Goal: Task Accomplishment & Management: Use online tool/utility

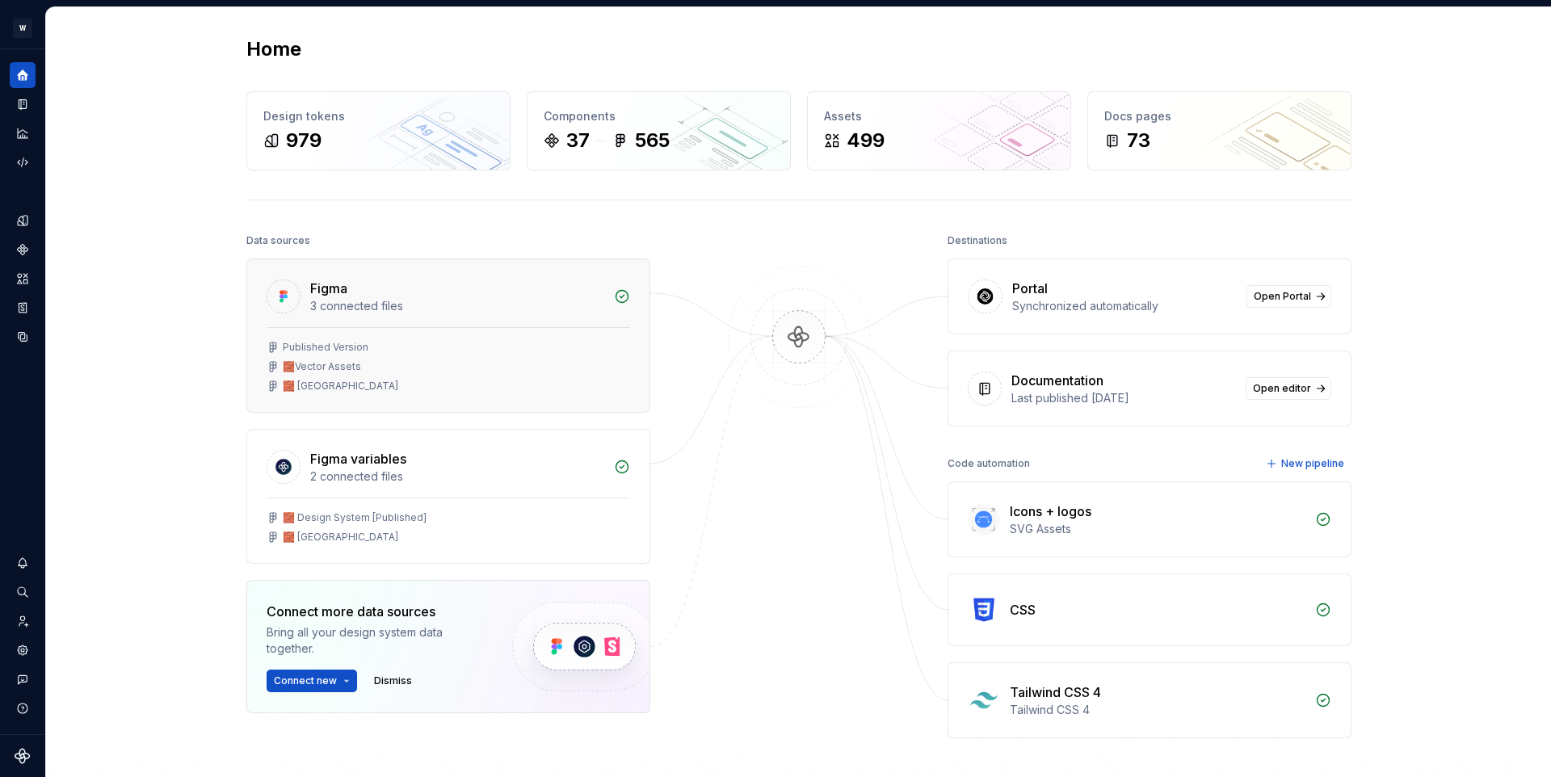
click at [337, 365] on div "🧱Vector Assets" at bounding box center [322, 366] width 78 height 13
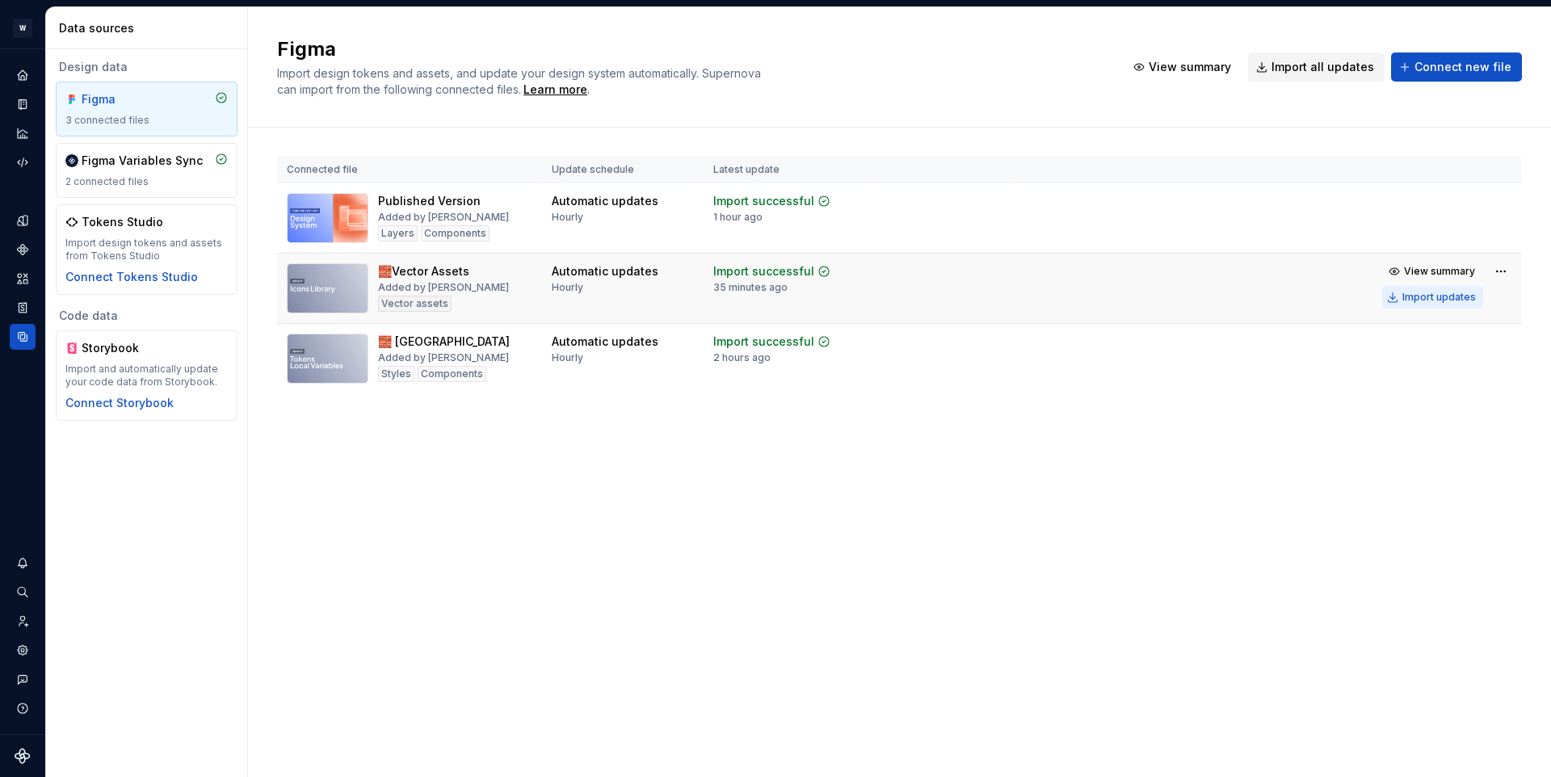
click at [1458, 295] on div "Import updates" at bounding box center [1440, 297] width 74 height 13
click at [20, 103] on icon "Documentation" at bounding box center [23, 104] width 8 height 11
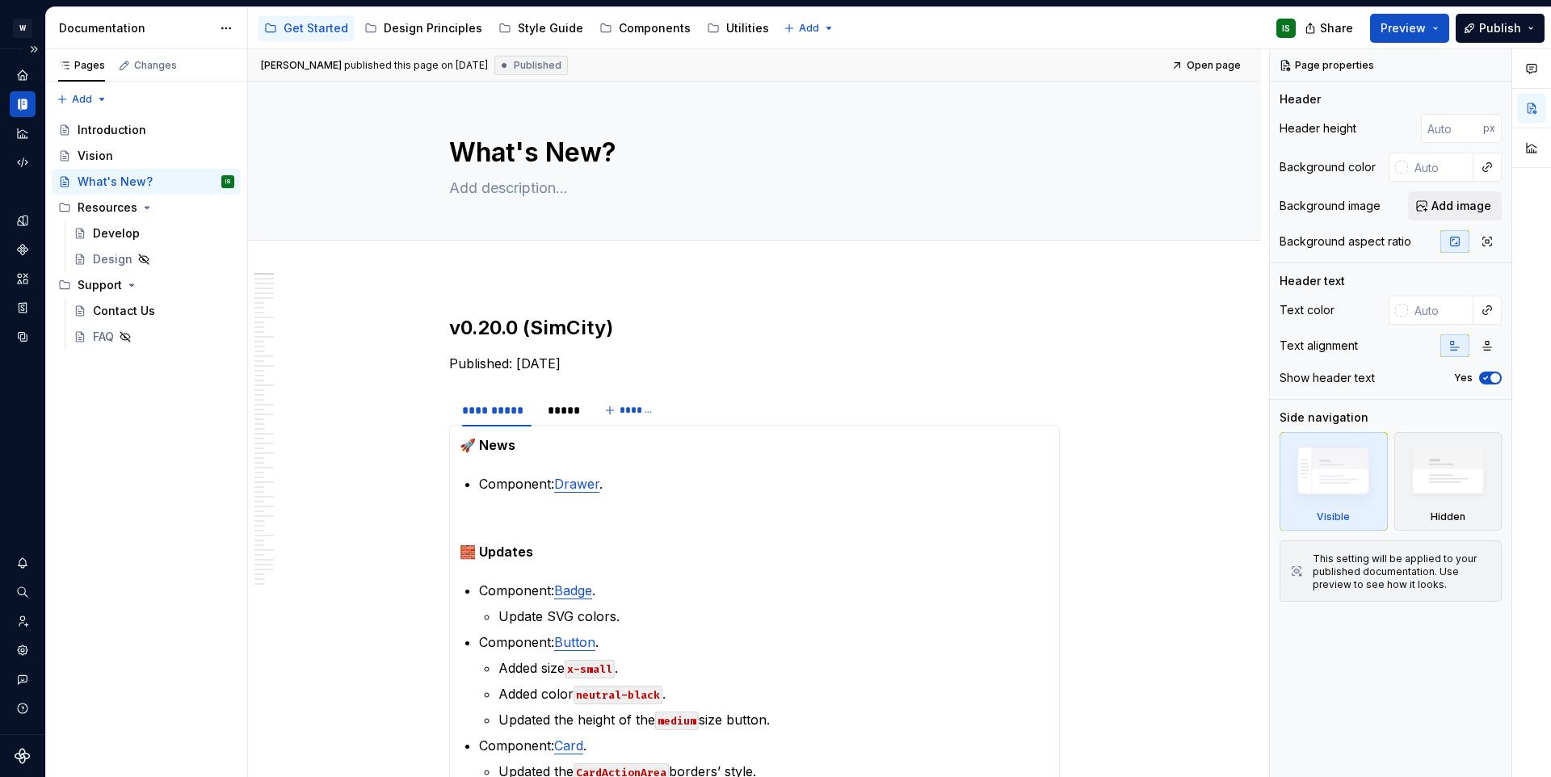
type textarea "*"
